Goal: Use online tool/utility: Utilize a website feature to perform a specific function

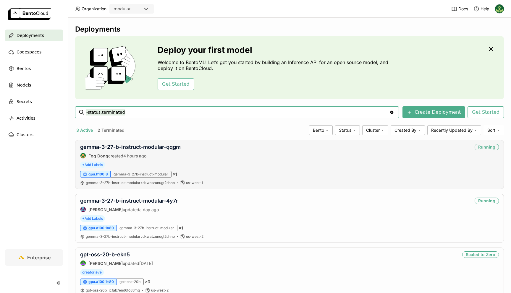
scroll to position [20, 0]
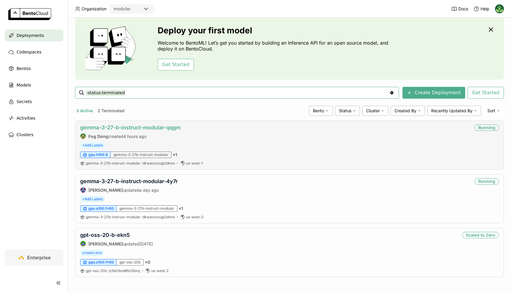
click at [160, 128] on link "gemma-3-27-b-instruct-modular-qqgm" at bounding box center [130, 127] width 100 height 6
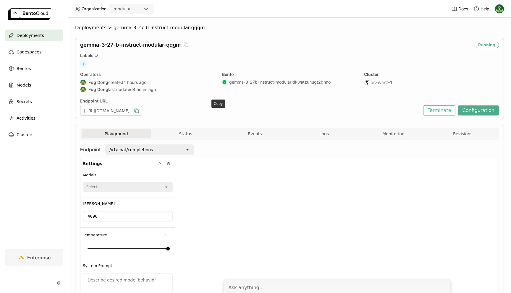
click at [139, 111] on icon "button" at bounding box center [137, 111] width 6 height 6
click at [139, 113] on icon "button" at bounding box center [137, 111] width 6 height 6
click at [185, 150] on div "/v1/chat/completions" at bounding box center [145, 149] width 79 height 9
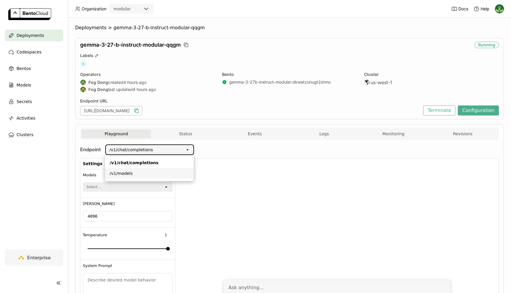
click at [173, 169] on li "/v1/models" at bounding box center [149, 173] width 89 height 11
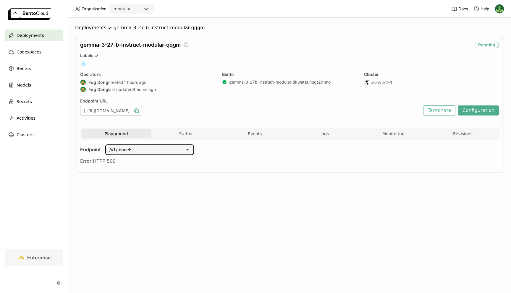
click at [170, 147] on div "/v1/models" at bounding box center [145, 149] width 79 height 9
click at [150, 160] on div "/v1/chat/completions" at bounding box center [149, 163] width 79 height 6
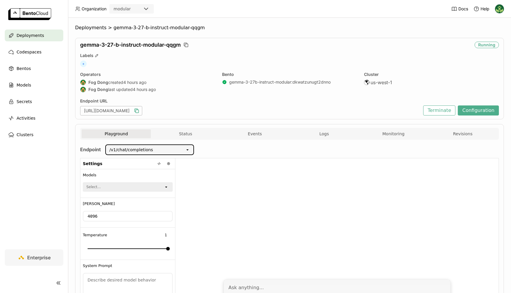
scroll to position [60, 0]
